Goal: Register for event/course

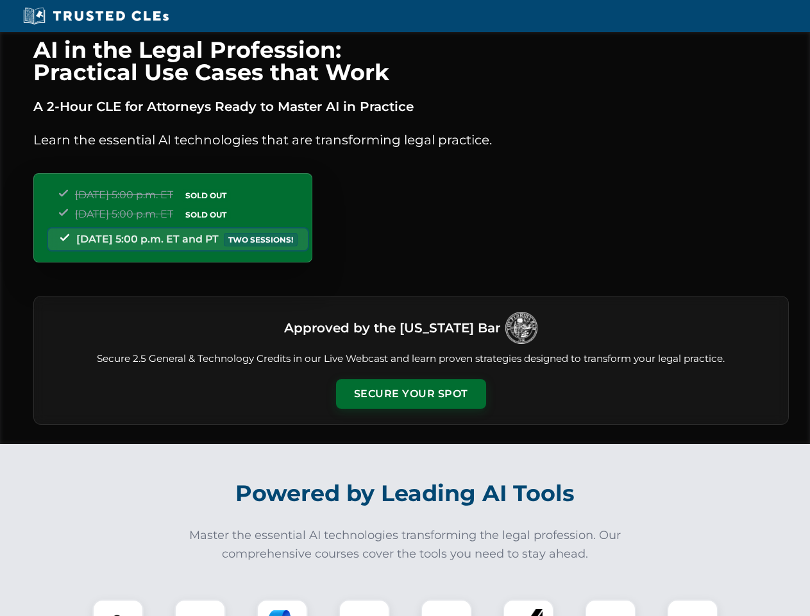
click at [410, 394] on button "Secure Your Spot" at bounding box center [411, 394] width 150 height 30
click at [118, 607] on img at bounding box center [117, 624] width 37 height 37
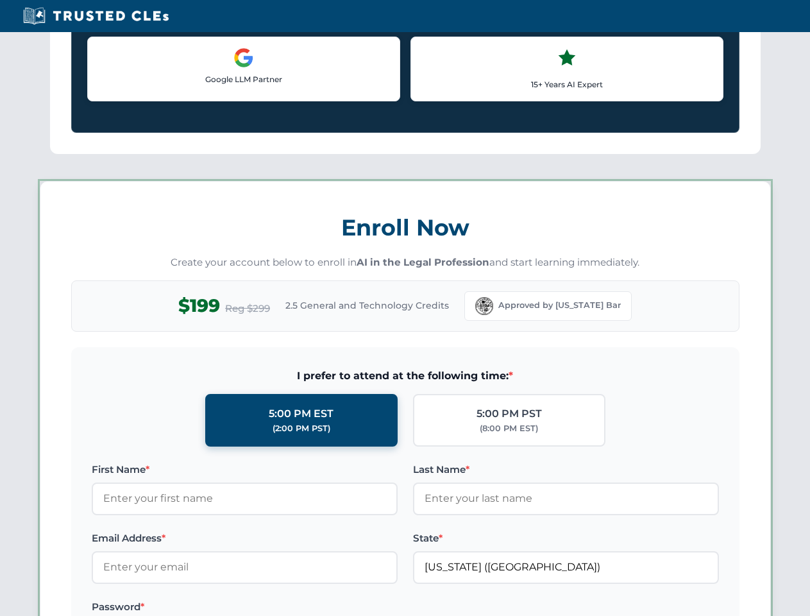
click at [282, 607] on label "Password *" at bounding box center [245, 606] width 306 height 15
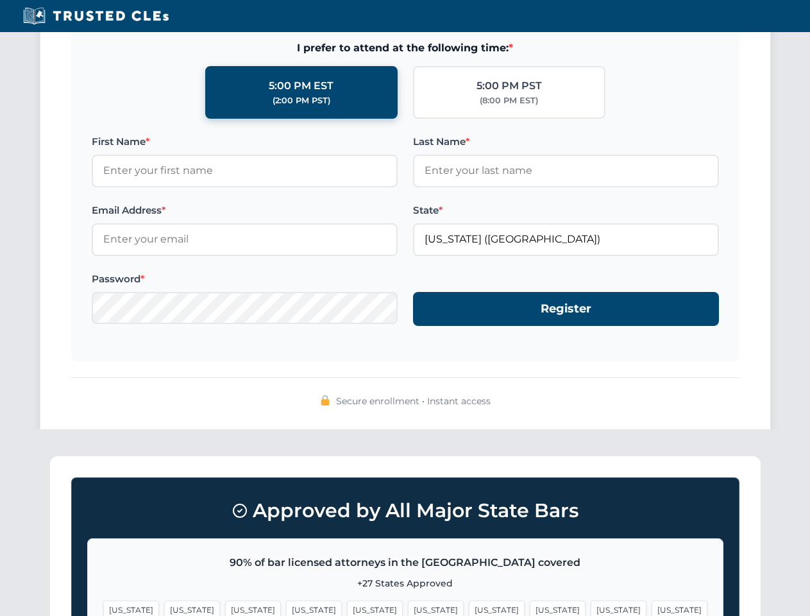
click at [591, 607] on span "[US_STATE]" at bounding box center [619, 609] width 56 height 19
